Goal: Communication & Community: Answer question/provide support

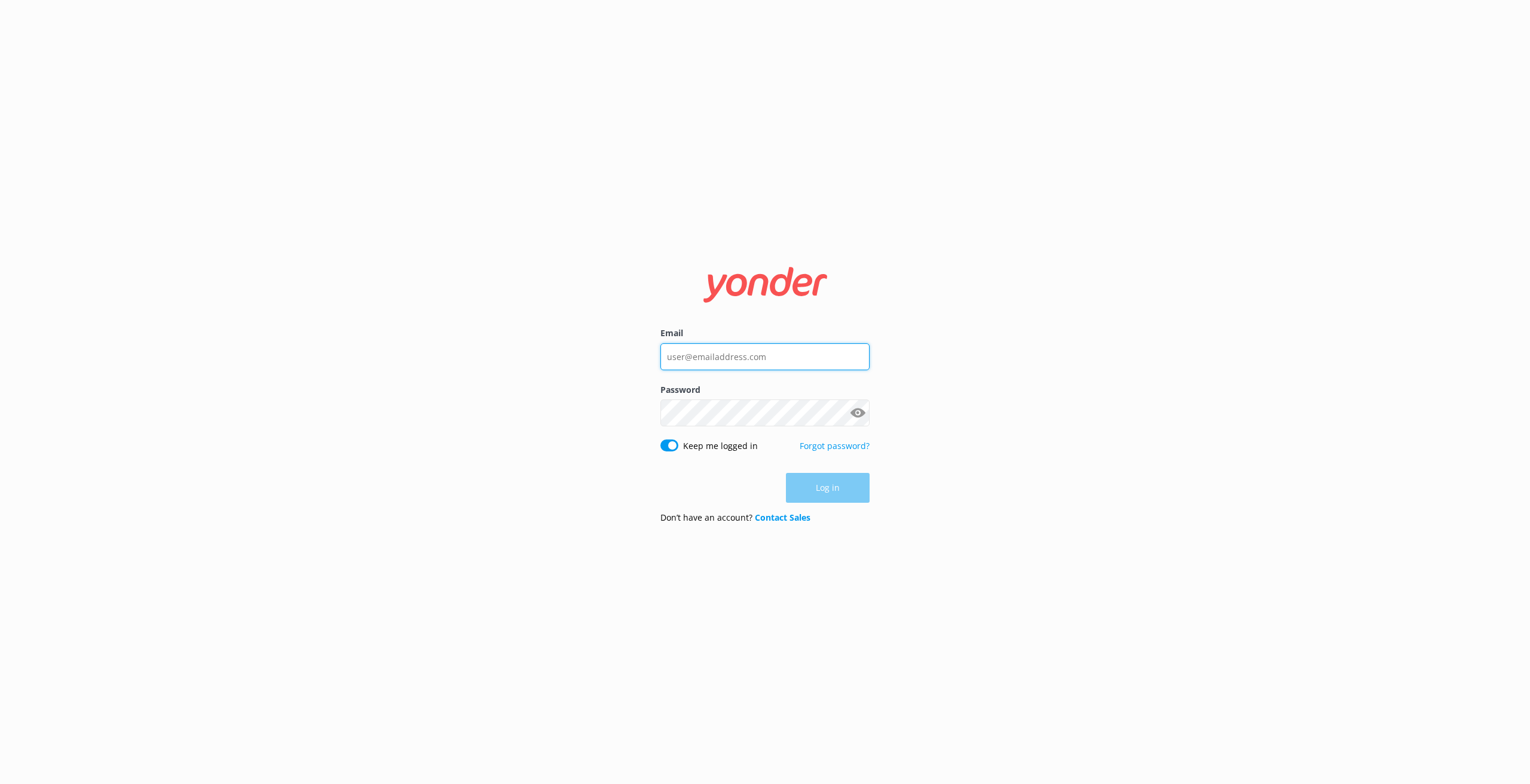
type input "[EMAIL_ADDRESS][DOMAIN_NAME]"
click at [831, 494] on button "Log in" at bounding box center [828, 489] width 84 height 30
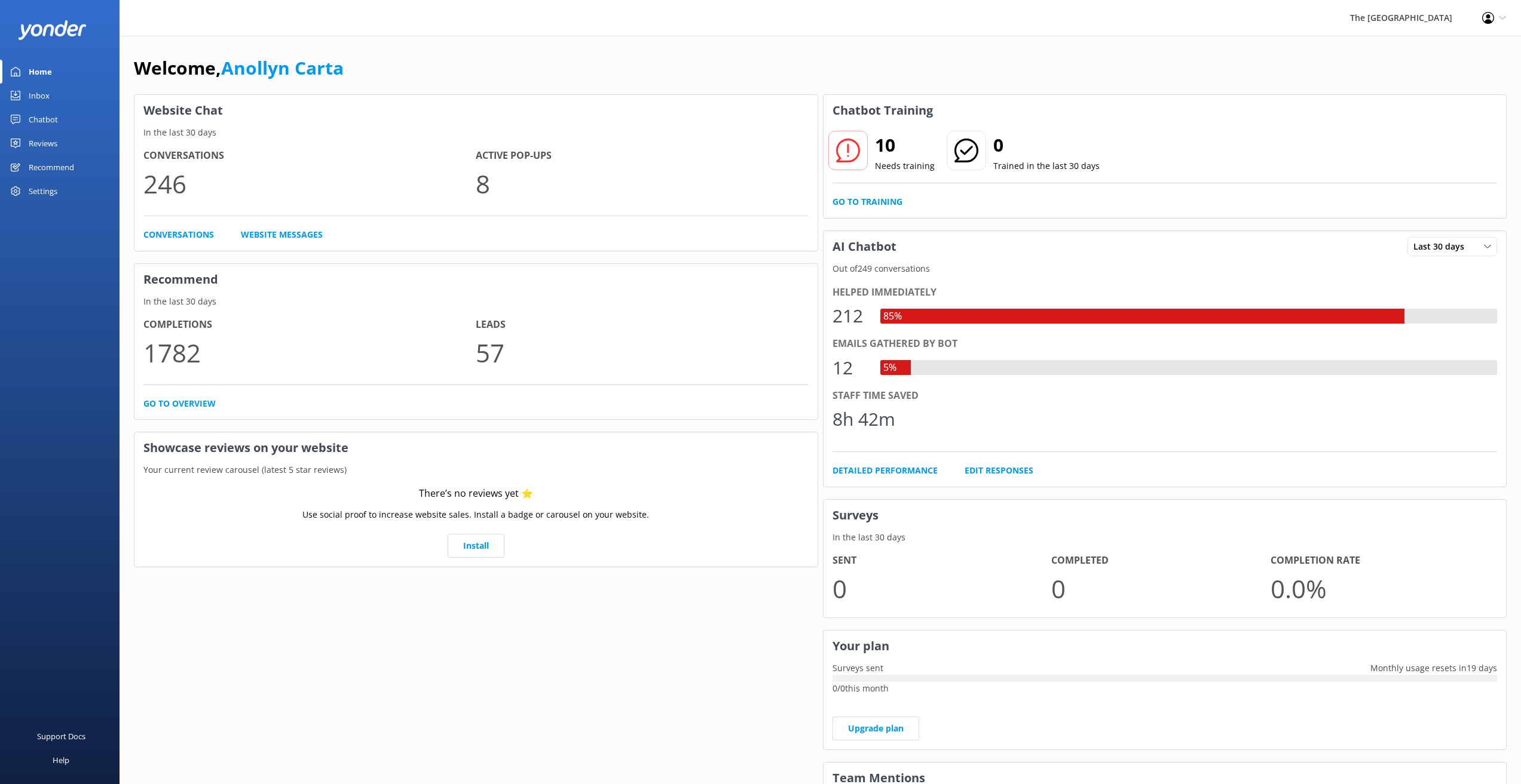
click at [38, 97] on div "Inbox" at bounding box center [39, 95] width 21 height 24
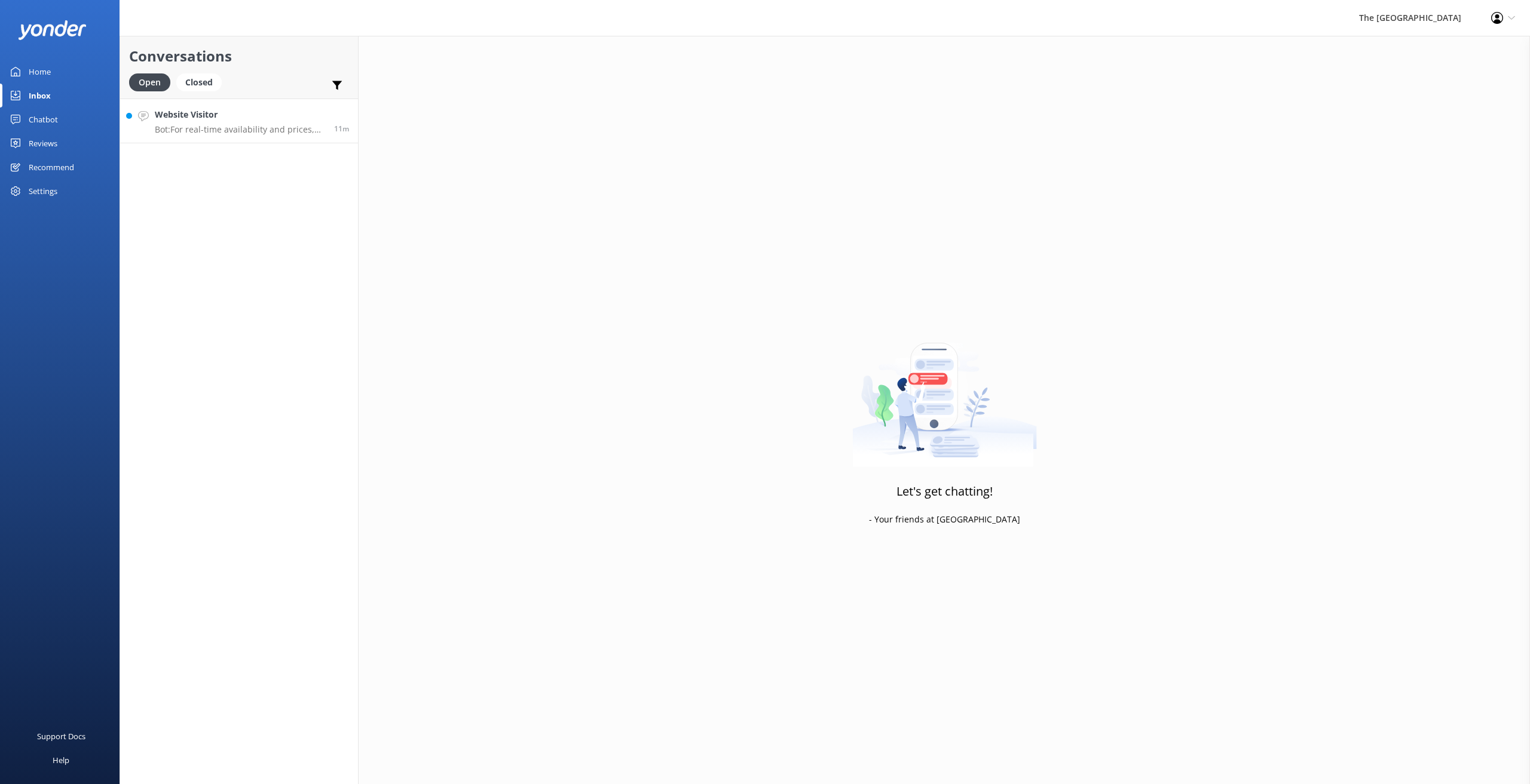
click at [215, 128] on p "Bot: For real-time availability and prices, please visit [URL][DOMAIN_NAME]." at bounding box center [240, 130] width 170 height 11
